Goal: Information Seeking & Learning: Learn about a topic

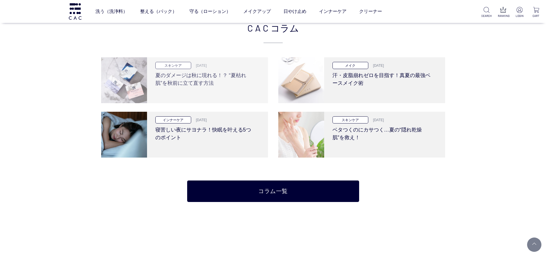
scroll to position [1289, 0]
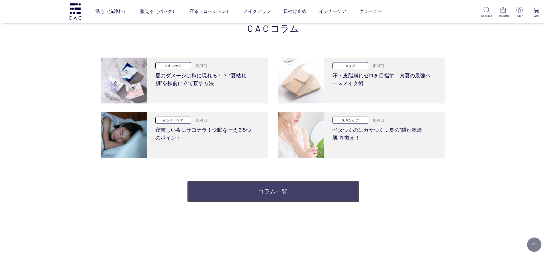
click at [259, 190] on link "コラム一覧" at bounding box center [273, 191] width 172 height 21
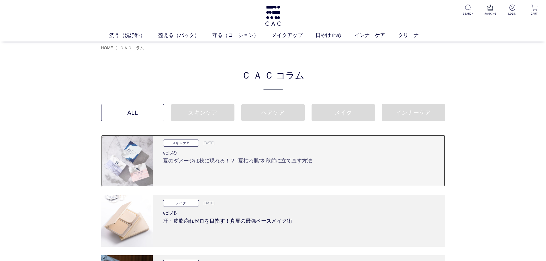
click at [240, 158] on h3 "vol.49 夏のダメージは秋に現れる！？ “夏枯れ肌”を秋前に立て直す方法" at bounding box center [299, 156] width 272 height 18
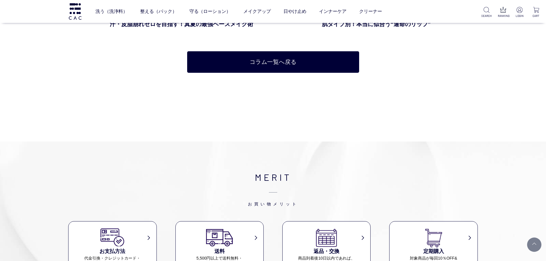
scroll to position [2693, 0]
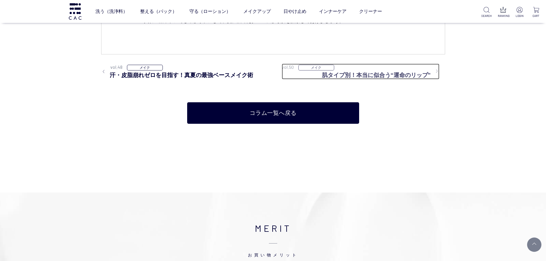
click at [362, 68] on div "vol.50 メイク" at bounding box center [361, 67] width 158 height 7
click at [359, 76] on h3 "肌タイプ別！本当に似合う“運命のリップ”" at bounding box center [380, 75] width 117 height 9
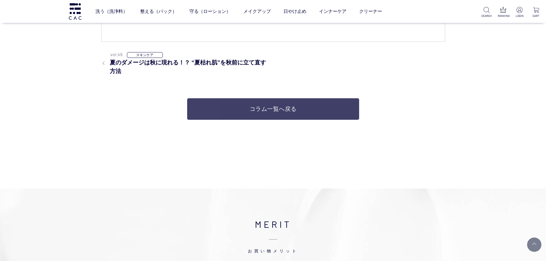
scroll to position [3896, 0]
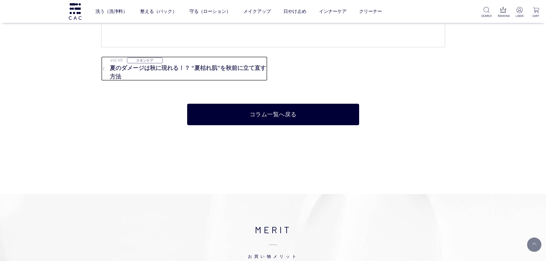
click at [236, 68] on h3 "夏のダメージは秋に現れる！？ “夏枯れ肌”を秋前に立て直す方法" at bounding box center [184, 72] width 166 height 17
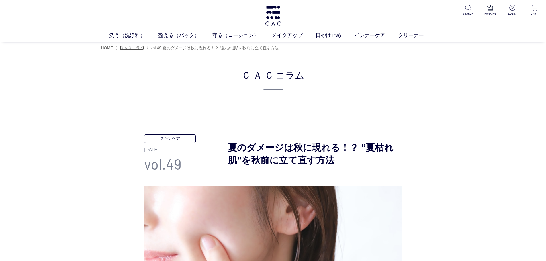
click at [131, 46] on span "ＣＡＣコラム" at bounding box center [132, 48] width 24 height 5
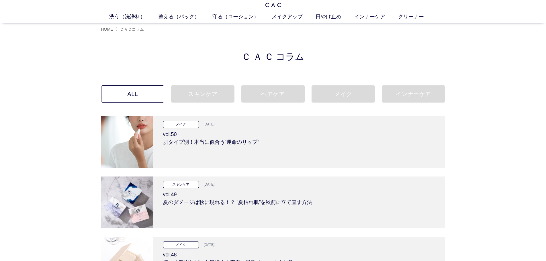
scroll to position [29, 0]
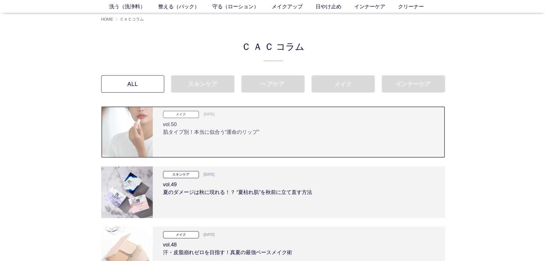
click at [232, 131] on h3 "vol.50 肌タイプ別！本当に似合う“運命のリップ”" at bounding box center [299, 127] width 272 height 18
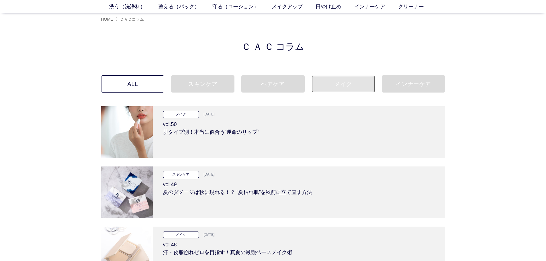
click at [342, 87] on link "メイク" at bounding box center [342, 83] width 63 height 17
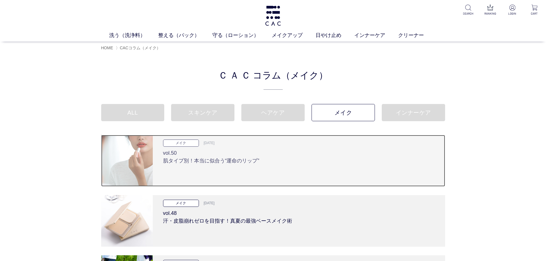
click at [232, 157] on h3 "vol.50 肌タイプ別！本当に似合う“運命のリップ”" at bounding box center [299, 156] width 272 height 18
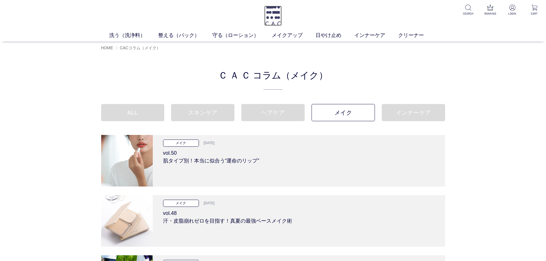
click at [277, 19] on img at bounding box center [272, 16] width 17 height 20
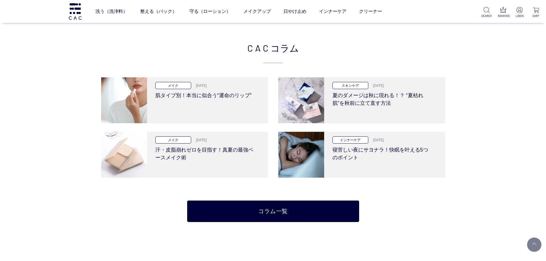
scroll to position [1203, 0]
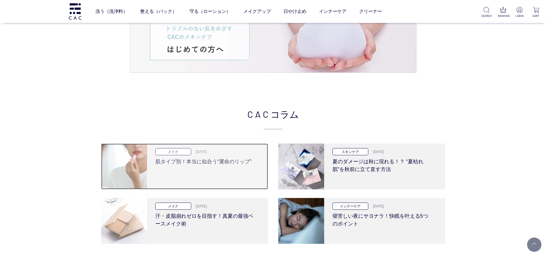
click at [152, 170] on div "メイク 2025.09.25 肌タイプ別！本当に似合う“運命のリップ”" at bounding box center [205, 167] width 117 height 46
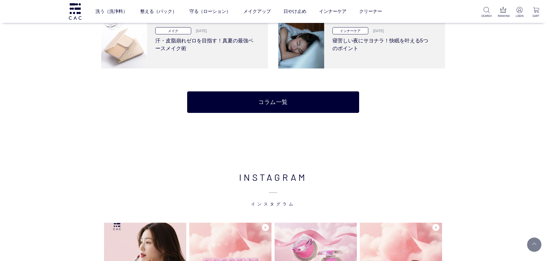
scroll to position [1404, 0]
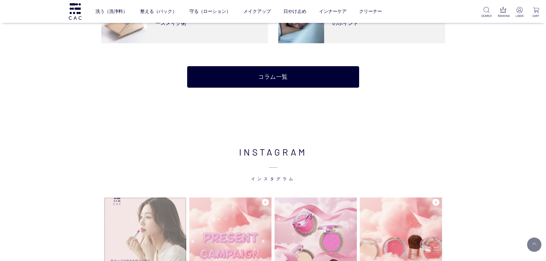
click at [137, 229] on img at bounding box center [145, 238] width 83 height 83
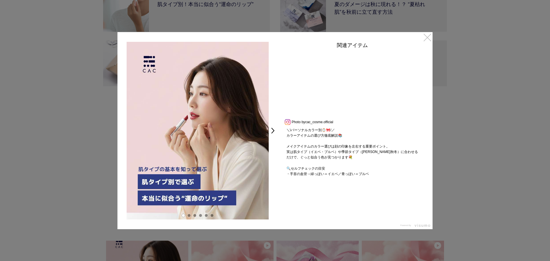
click at [428, 38] on link "×" at bounding box center [427, 37] width 10 height 10
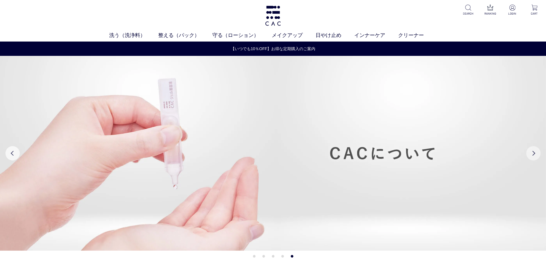
click at [533, 154] on button "Next" at bounding box center [533, 153] width 14 height 14
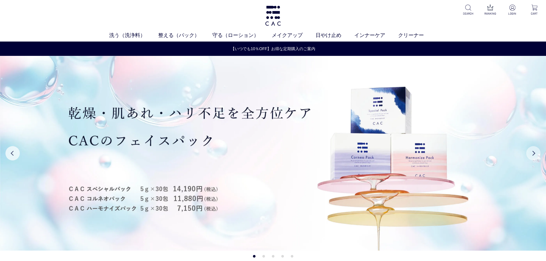
click at [533, 154] on button "Next" at bounding box center [533, 153] width 14 height 14
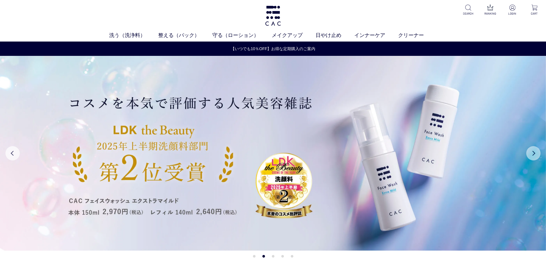
click at [533, 154] on button "Next" at bounding box center [533, 153] width 14 height 14
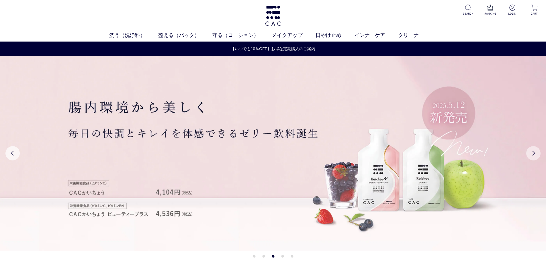
click at [533, 154] on button "Next" at bounding box center [533, 153] width 14 height 14
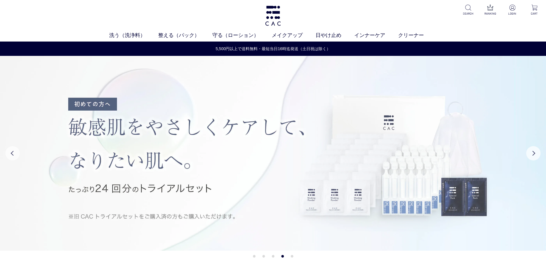
click at [472, 157] on img at bounding box center [273, 153] width 546 height 195
